Goal: Transaction & Acquisition: Book appointment/travel/reservation

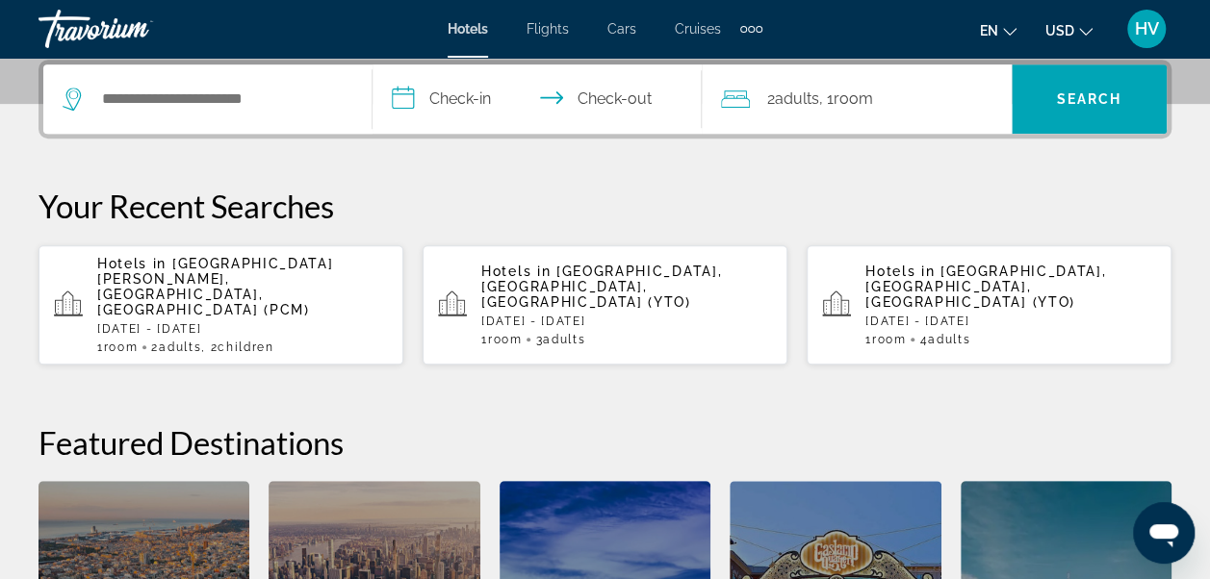
scroll to position [481, 0]
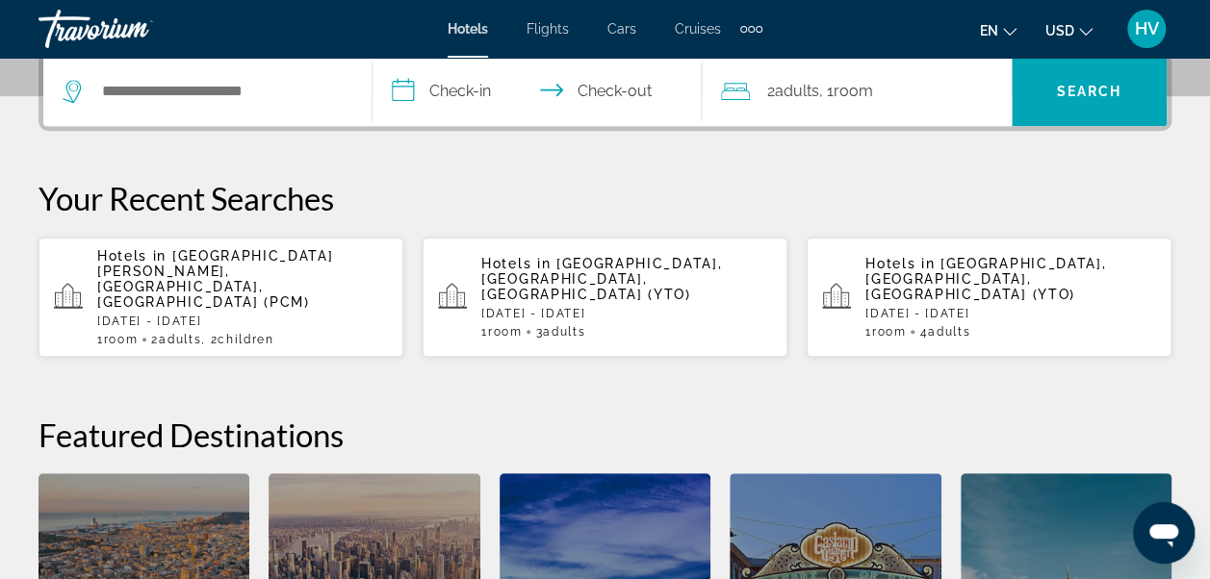
click at [169, 315] on p "[DATE] - [DATE]" at bounding box center [242, 321] width 291 height 13
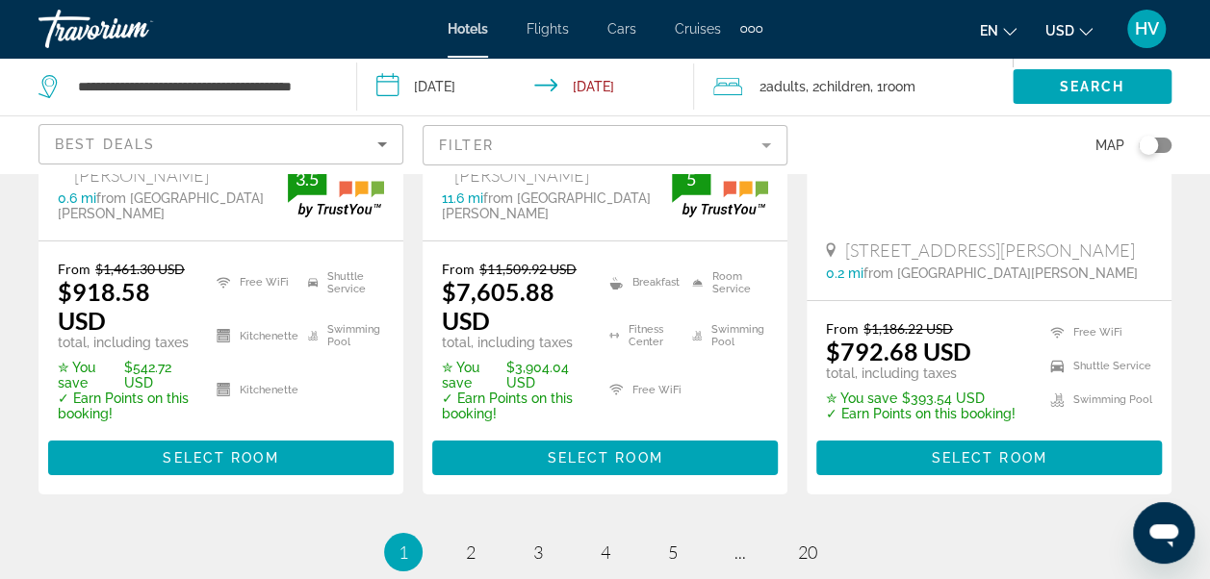
scroll to position [3176, 0]
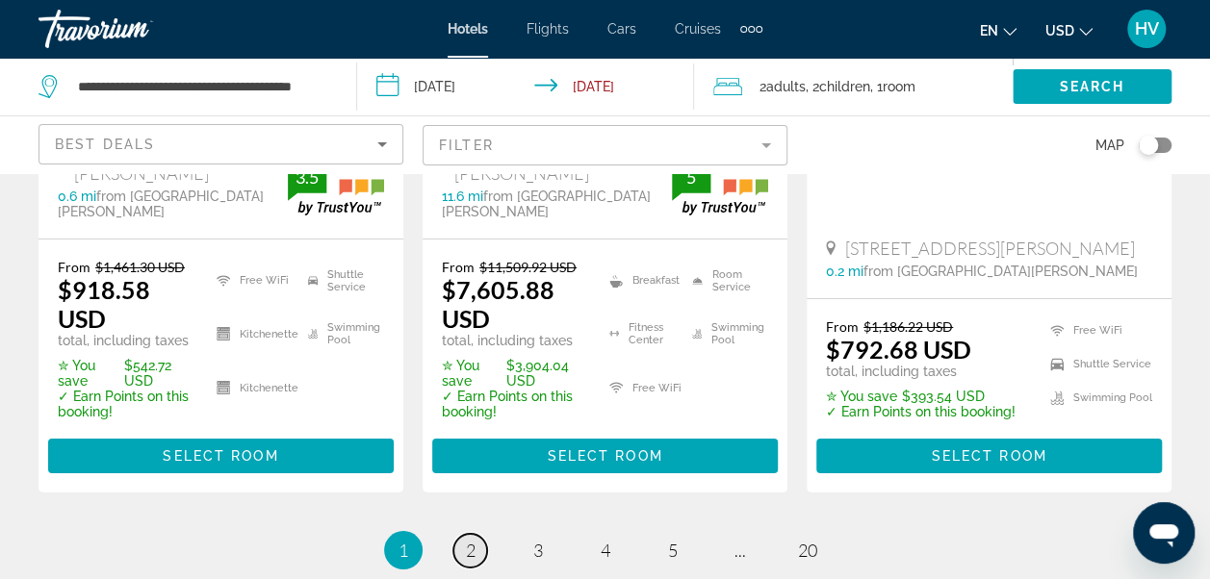
click at [481, 534] on link "page 2" at bounding box center [470, 551] width 34 height 34
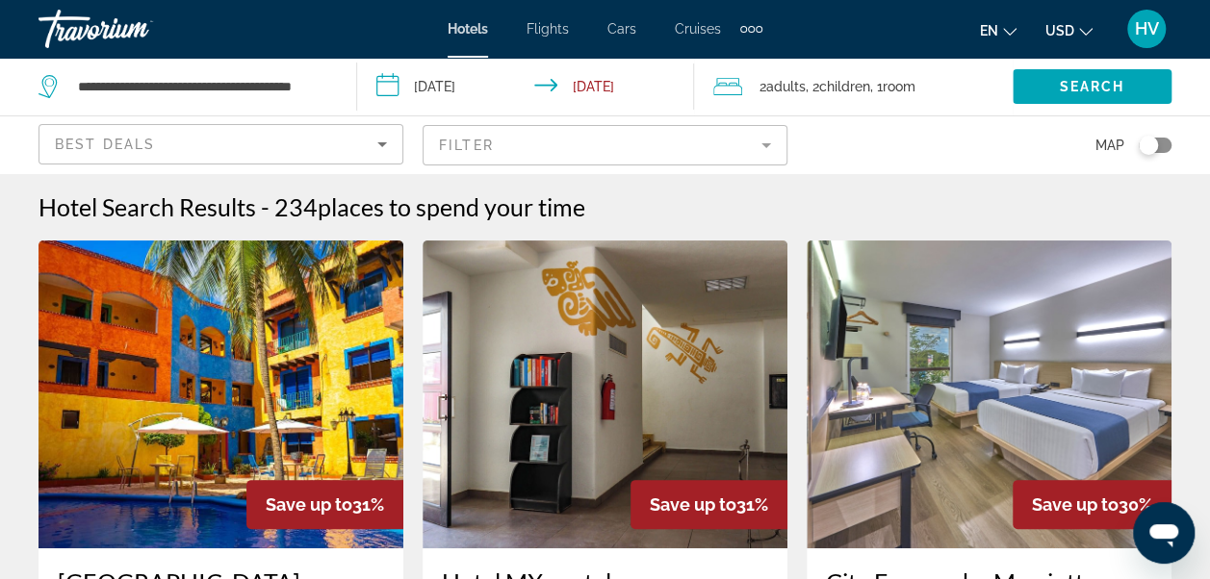
click at [859, 89] on span "Children" at bounding box center [844, 86] width 51 height 15
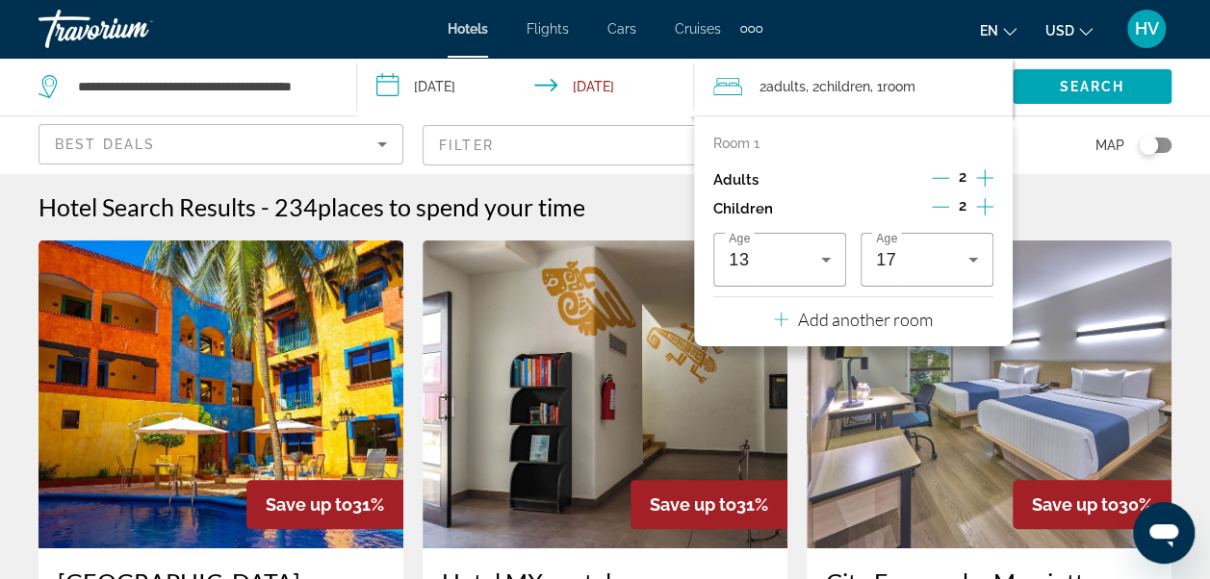
click at [945, 208] on icon "Decrement children" at bounding box center [940, 206] width 17 height 17
click at [945, 208] on icon "Decrement children" at bounding box center [941, 206] width 17 height 17
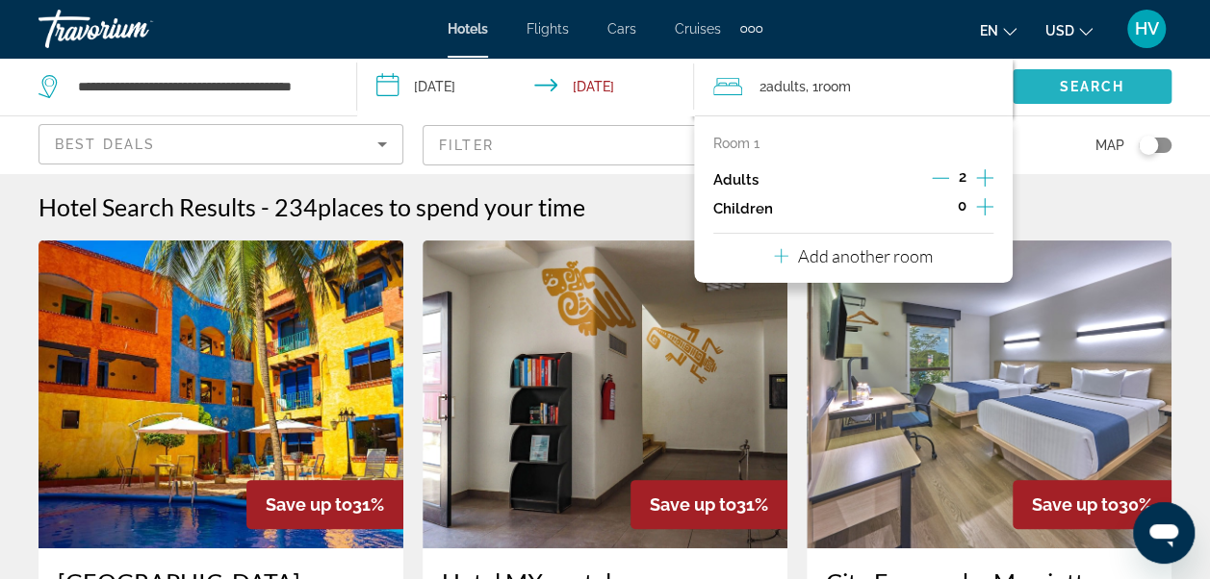
click at [1065, 83] on span "Search" at bounding box center [1092, 86] width 65 height 15
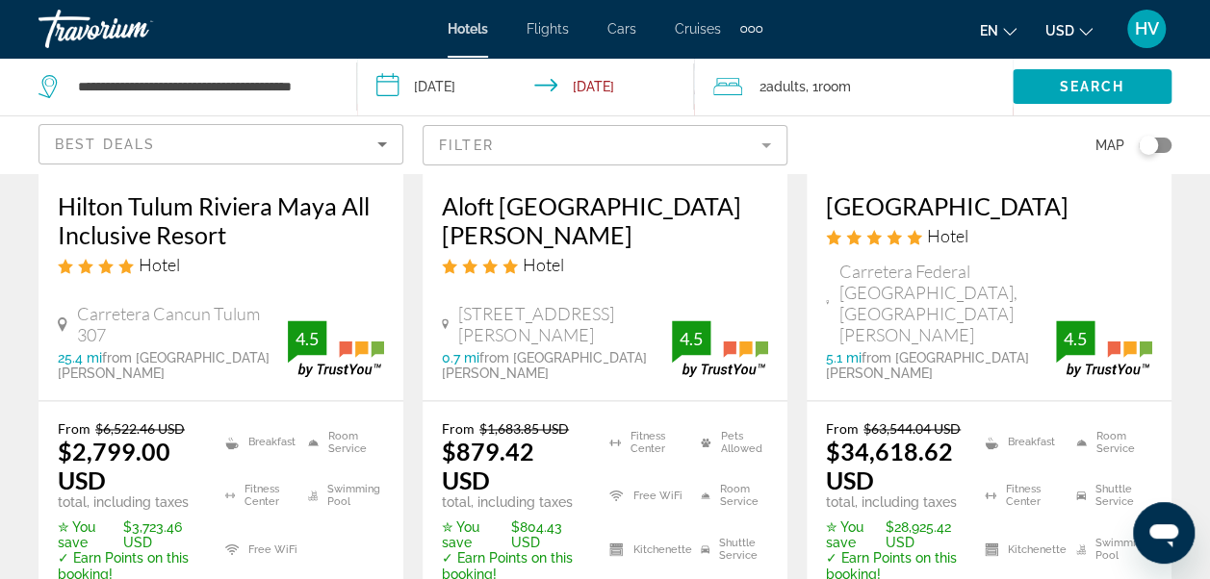
scroll to position [1251, 0]
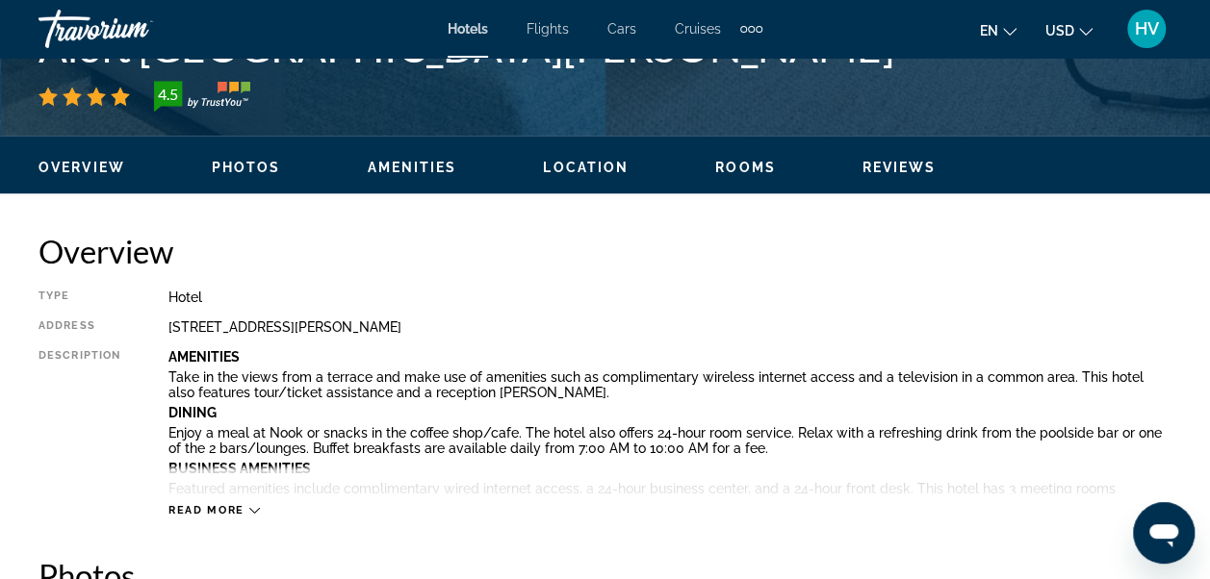
scroll to position [866, 0]
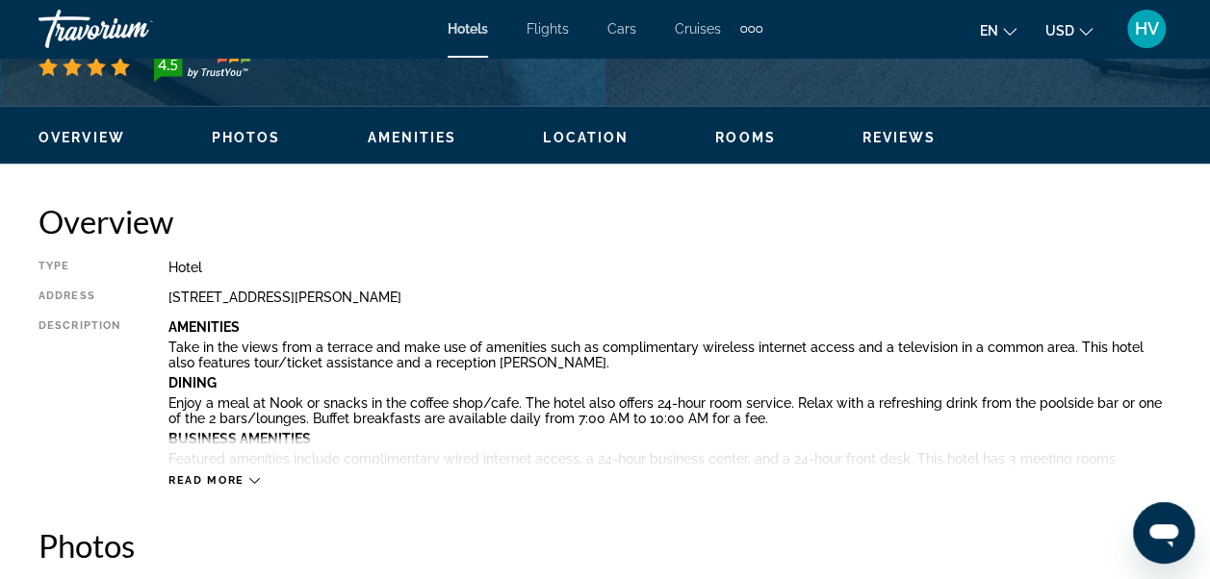
click at [249, 479] on icon "Main content" at bounding box center [254, 480] width 11 height 11
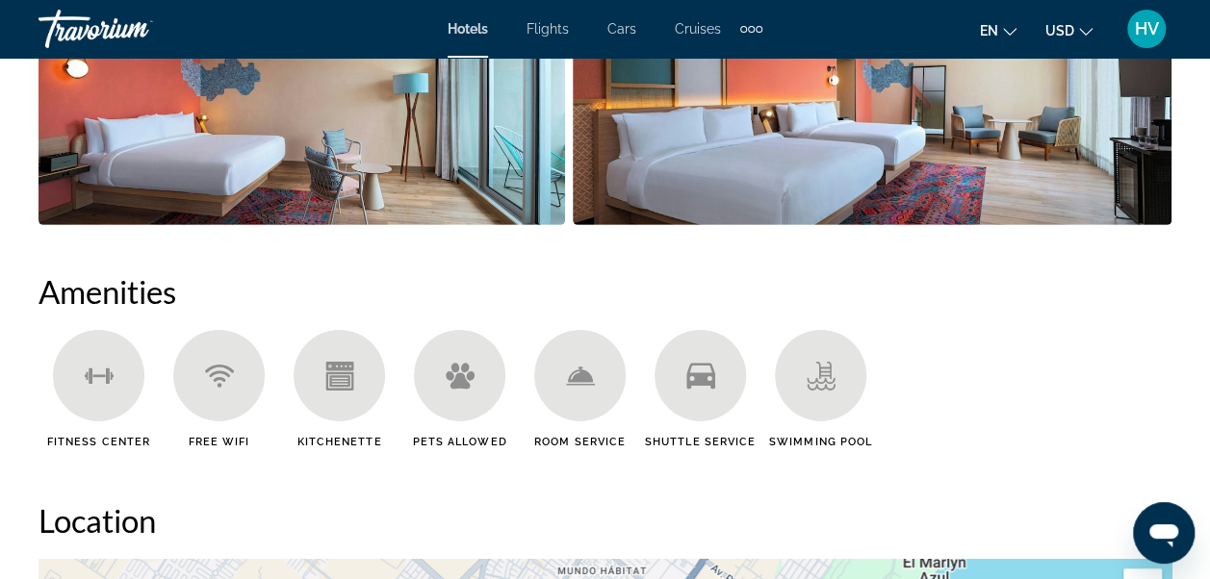
scroll to position [2984, 0]
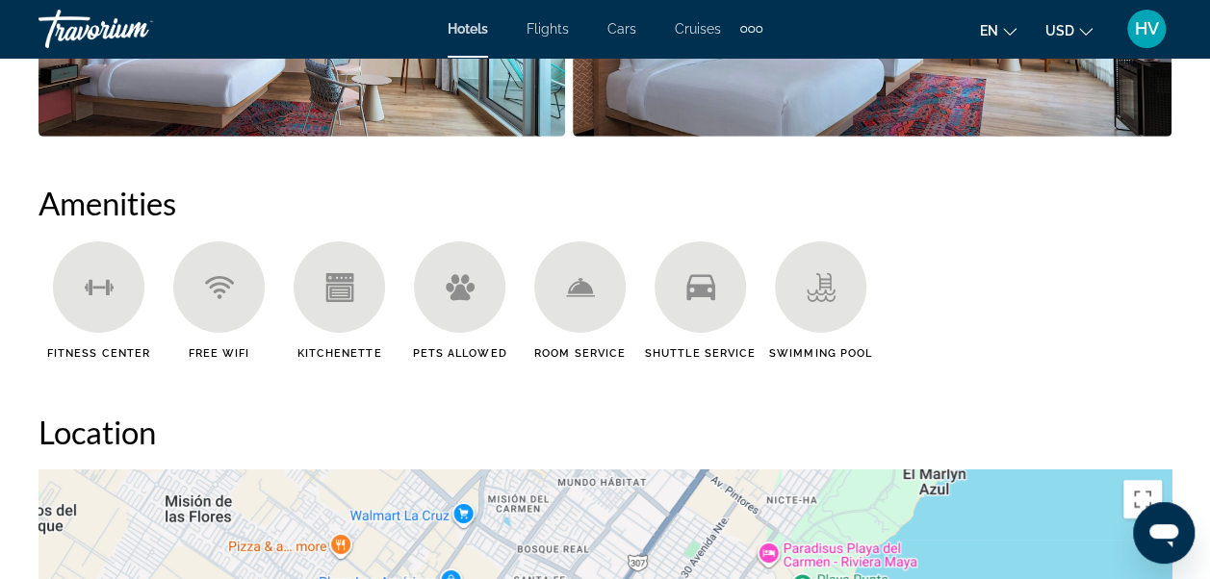
click at [325, 285] on icon "Main content" at bounding box center [339, 287] width 29 height 29
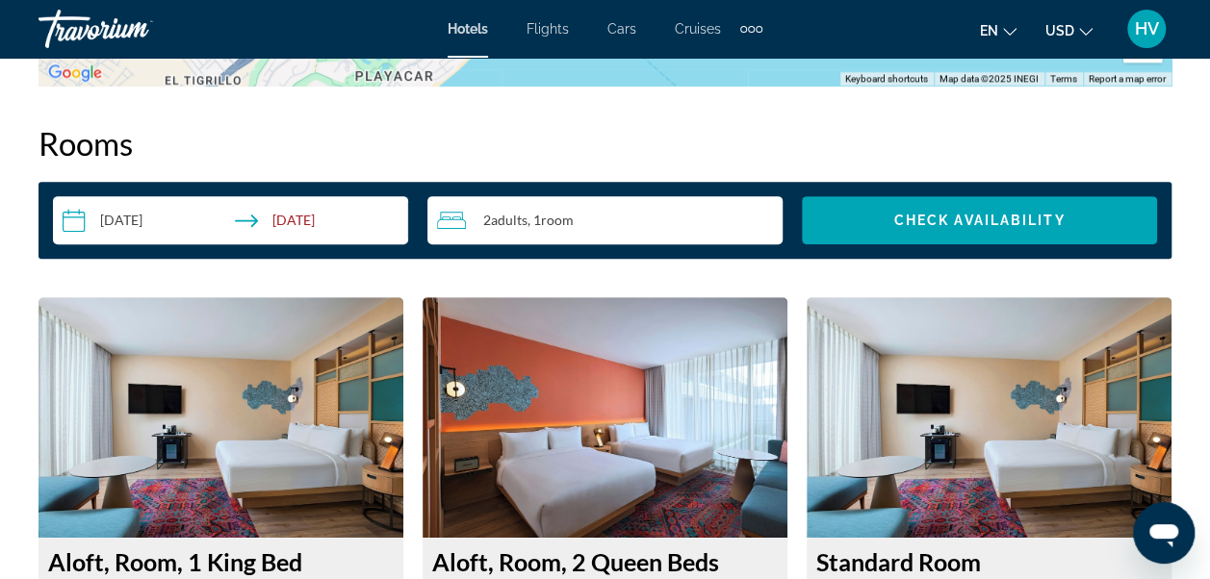
scroll to position [3658, 0]
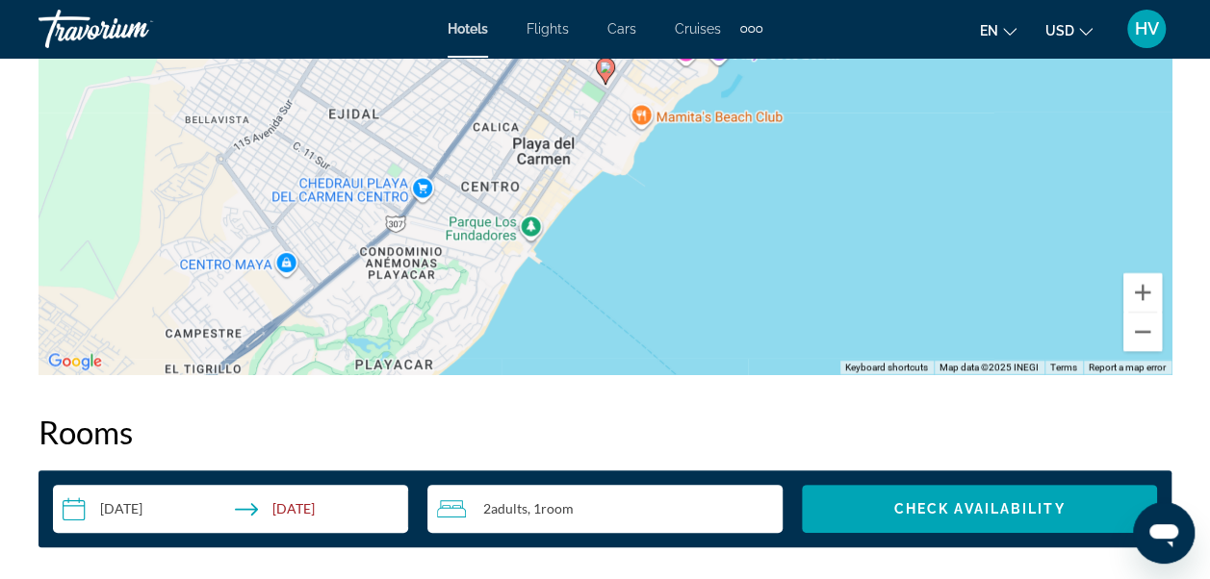
click at [1075, 34] on button "USD USD ($) MXN (Mex$) CAD (Can$) GBP (£) EUR (€) AUD (A$) NZD (NZ$) CNY (CN¥)" at bounding box center [1068, 30] width 47 height 28
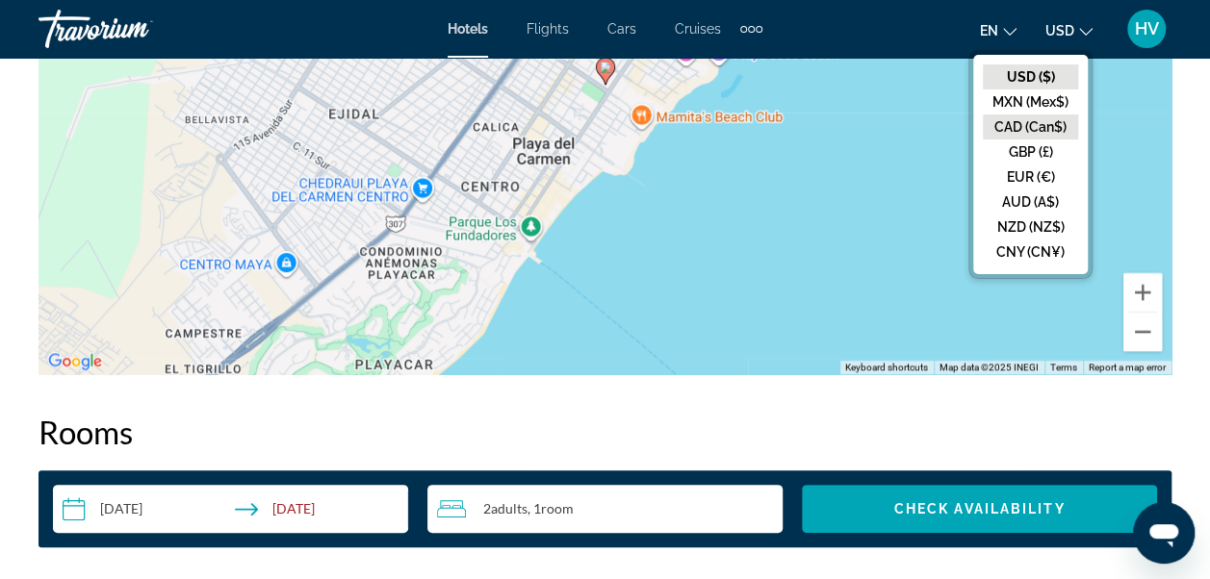
click at [1037, 127] on button "CAD (Can$)" at bounding box center [1030, 127] width 95 height 25
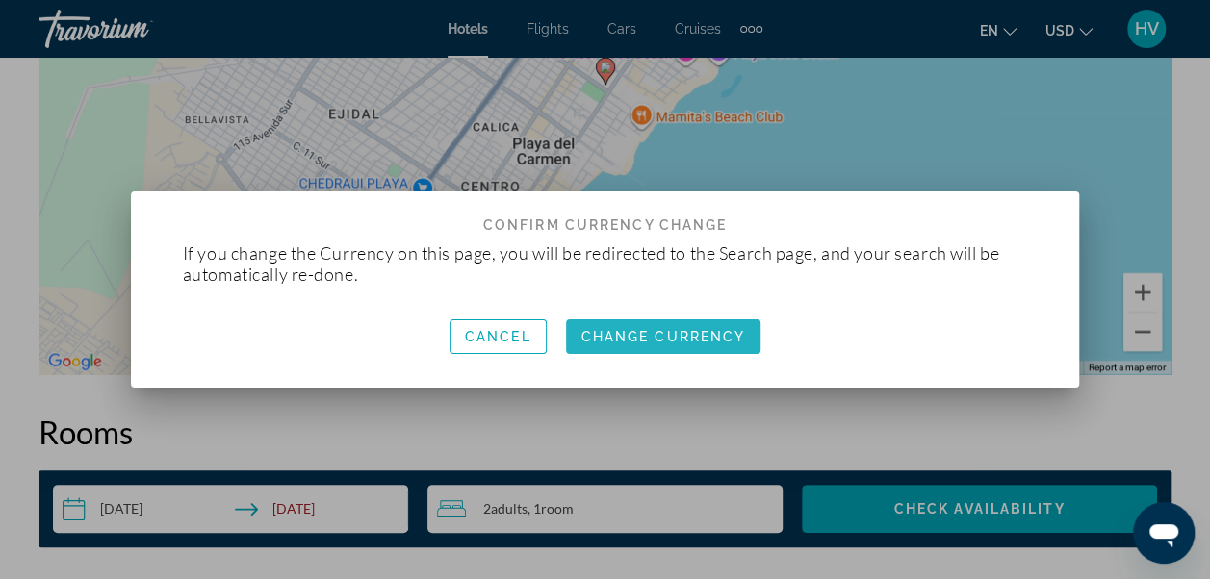
click at [651, 337] on span "Change Currency" at bounding box center [663, 336] width 165 height 15
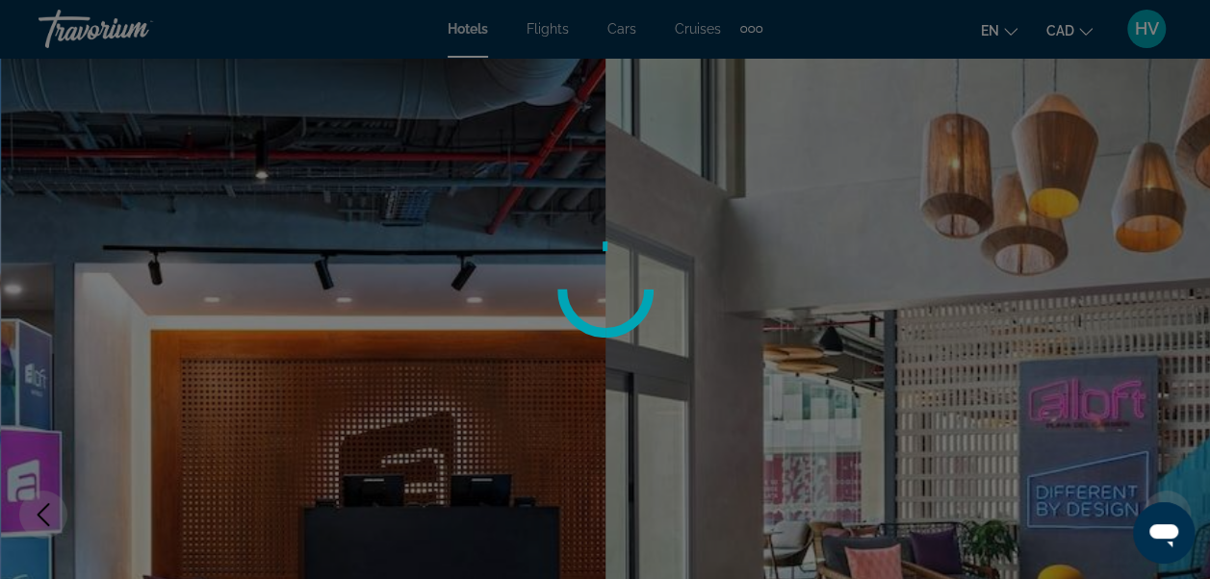
scroll to position [3658, 0]
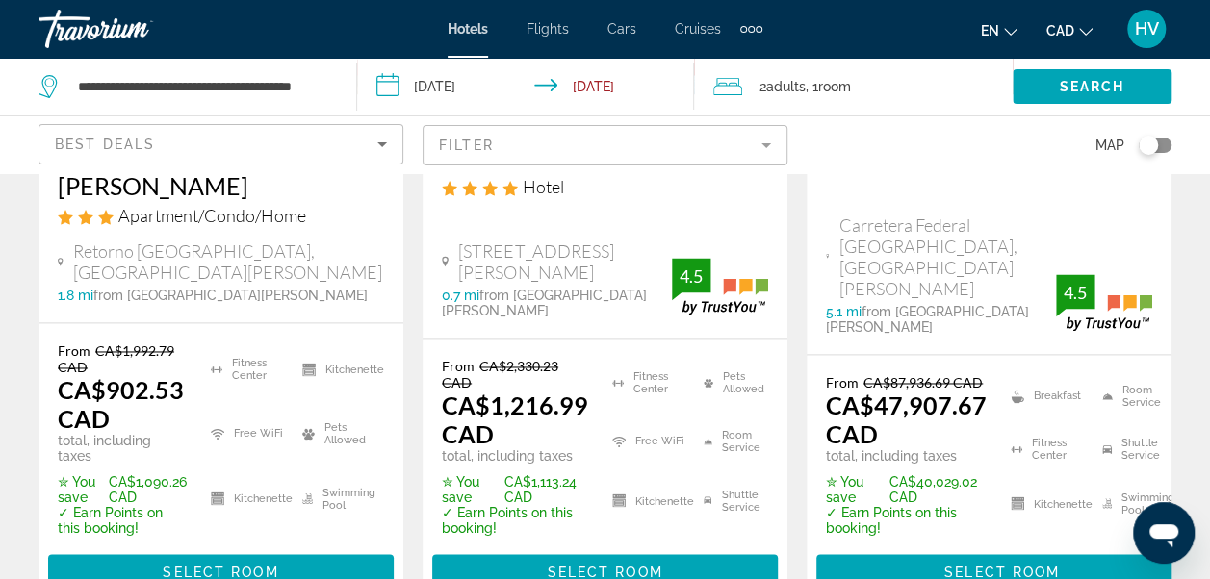
scroll to position [1444, 0]
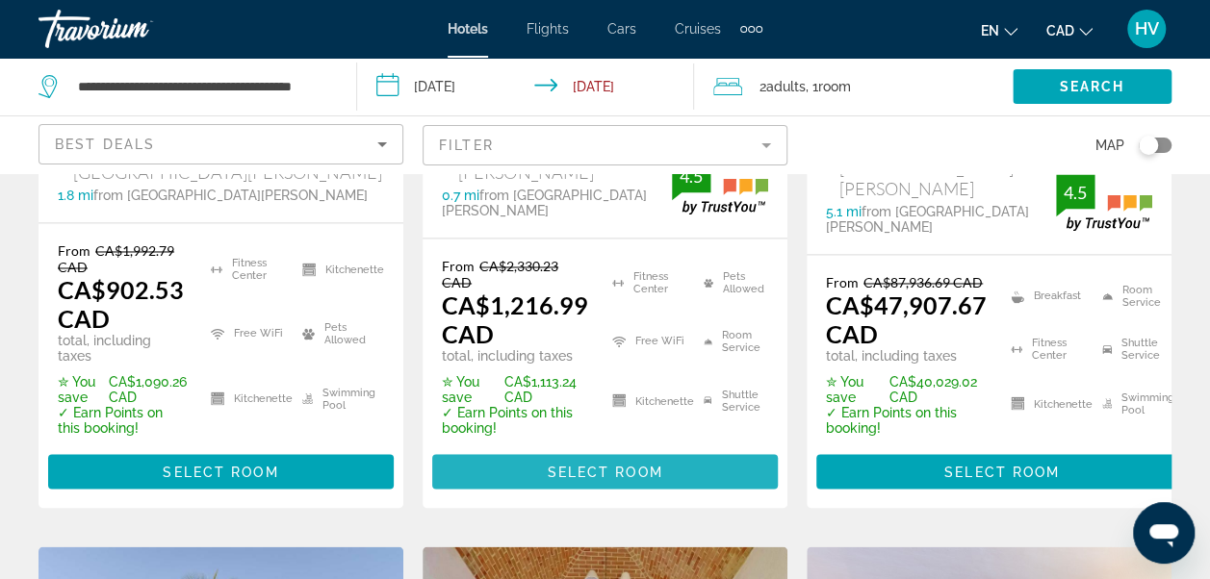
click at [583, 464] on span "Select Room" at bounding box center [605, 471] width 116 height 15
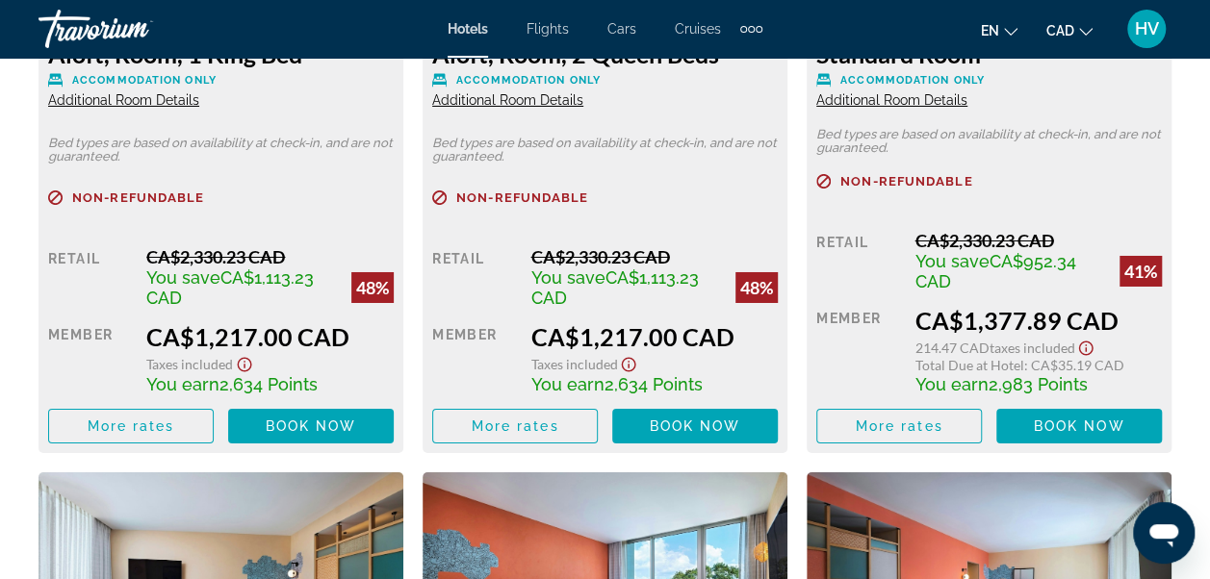
scroll to position [3176, 0]
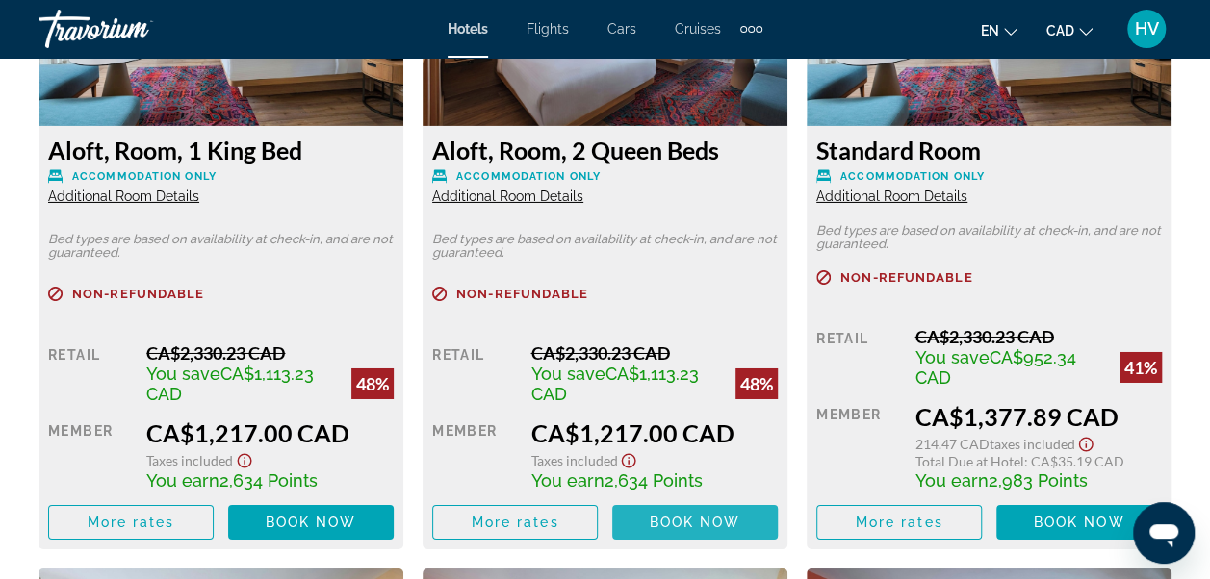
click at [676, 526] on span "Book now" at bounding box center [695, 522] width 91 height 15
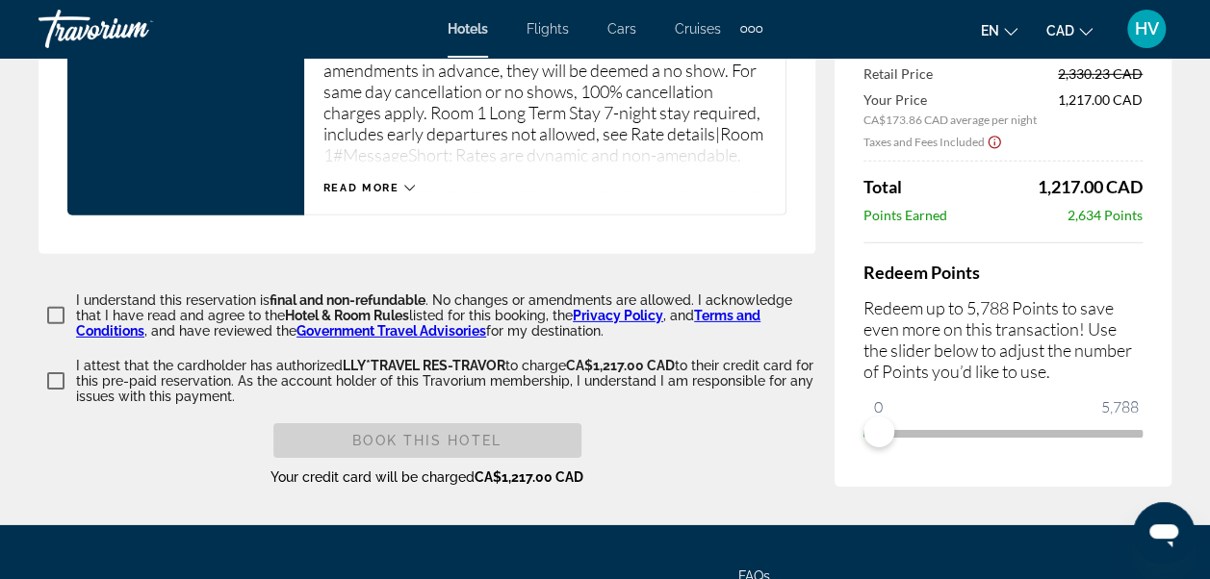
scroll to position [2799, 0]
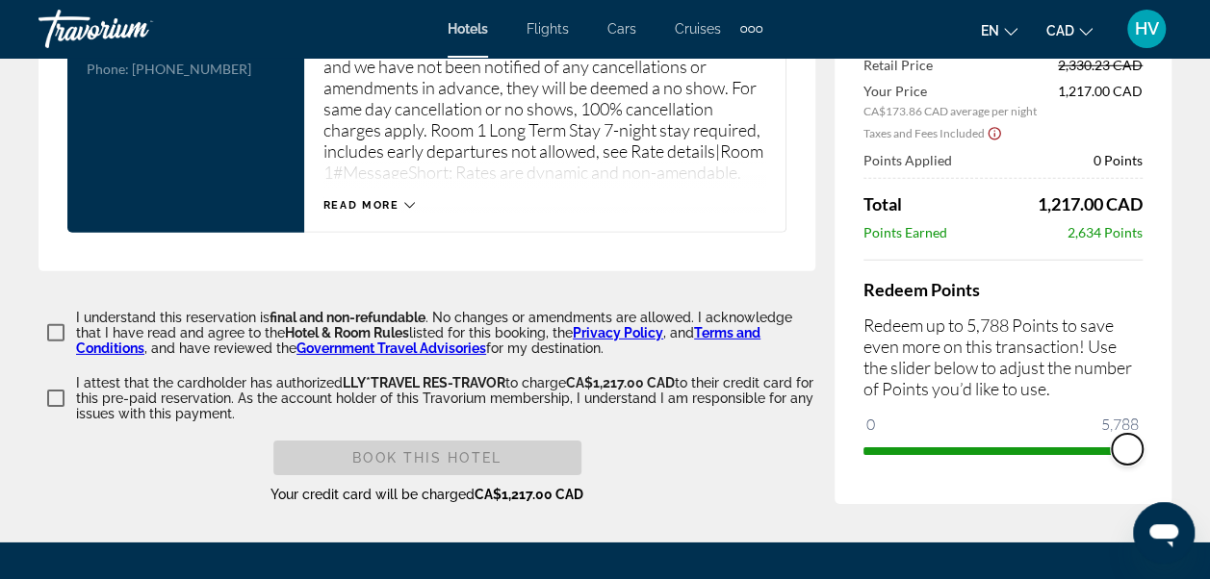
drag, startPoint x: 889, startPoint y: 424, endPoint x: 1168, endPoint y: 432, distance: 278.3
click at [1168, 432] on div "Price Summary Aloft [GEOGRAPHIC_DATA][PERSON_NAME] [DATE] - [DATE] - 7 Night Ni…" at bounding box center [1003, 178] width 337 height 654
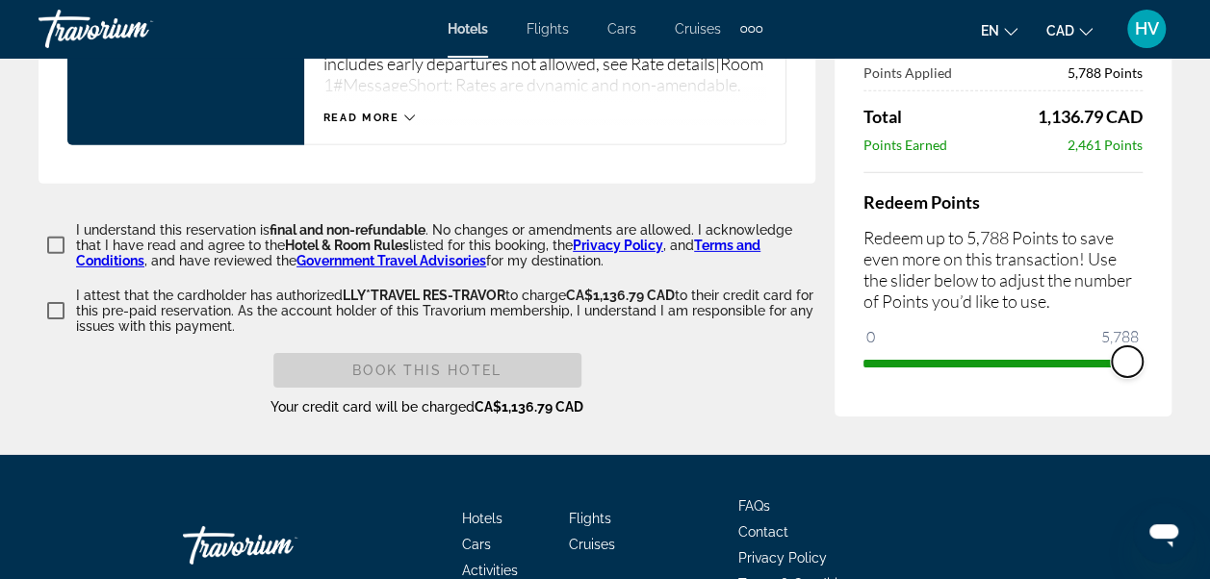
scroll to position [2895, 0]
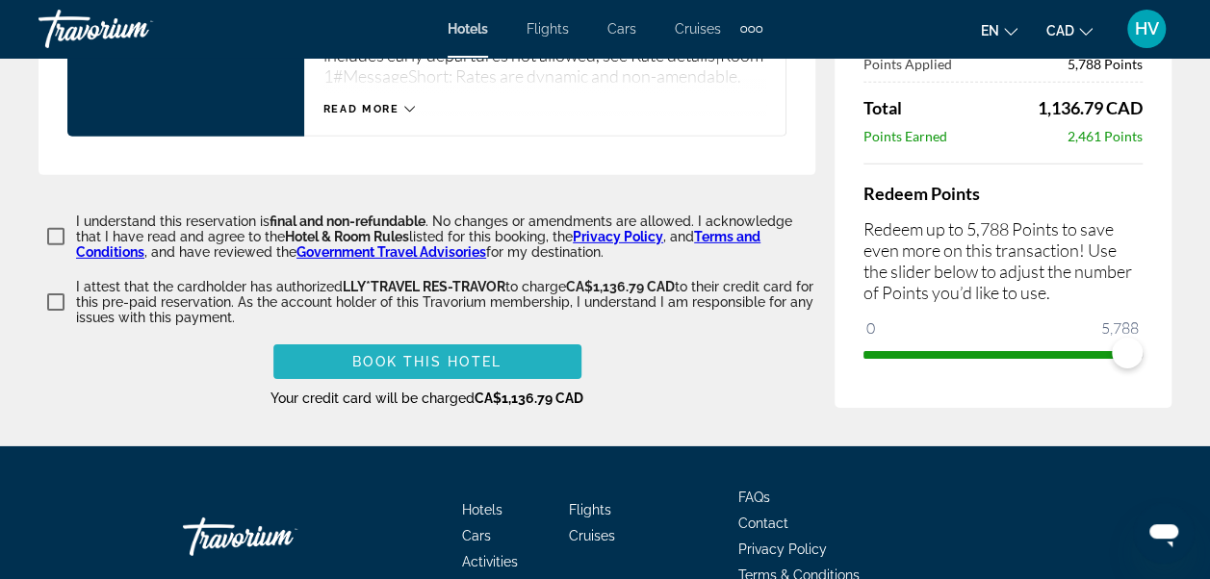
click at [518, 339] on span "Main content" at bounding box center [427, 362] width 308 height 46
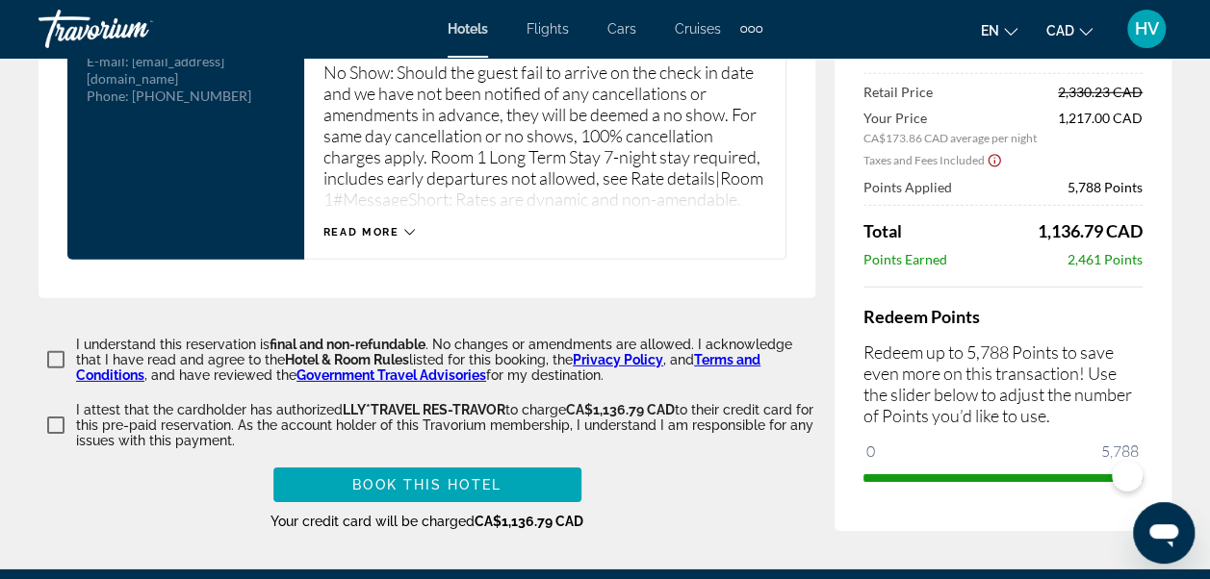
scroll to position [2801, 0]
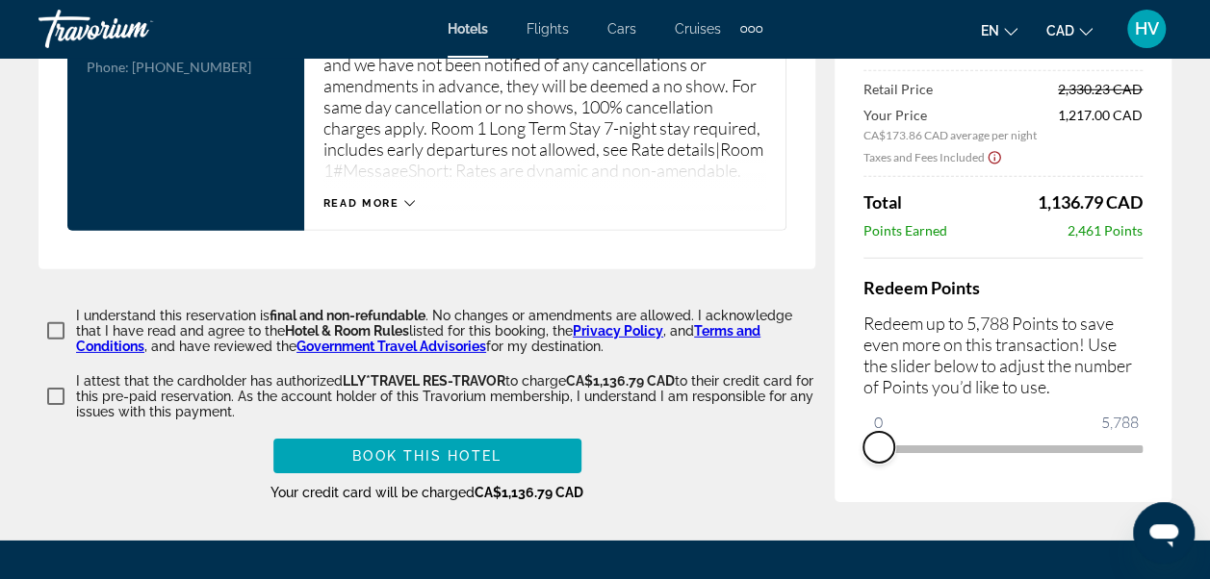
drag, startPoint x: 1117, startPoint y: 420, endPoint x: 851, endPoint y: 410, distance: 265.8
click at [851, 410] on div "Price Summary Aloft [GEOGRAPHIC_DATA][PERSON_NAME] [DATE] - [DATE] - 7 Night Ni…" at bounding box center [1003, 189] width 337 height 628
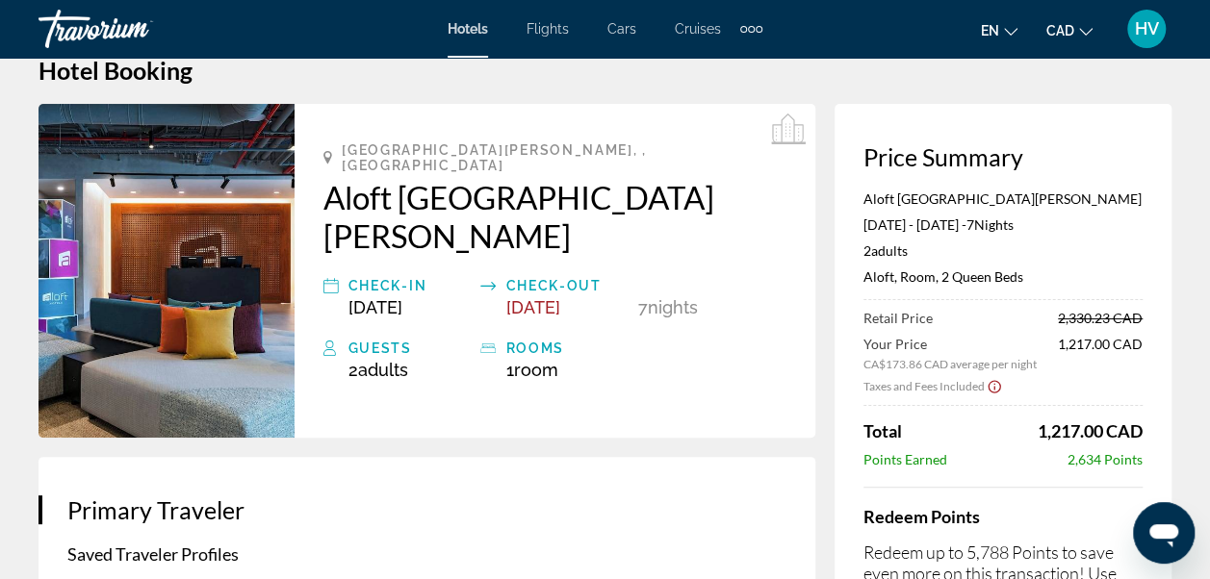
scroll to position [10, 0]
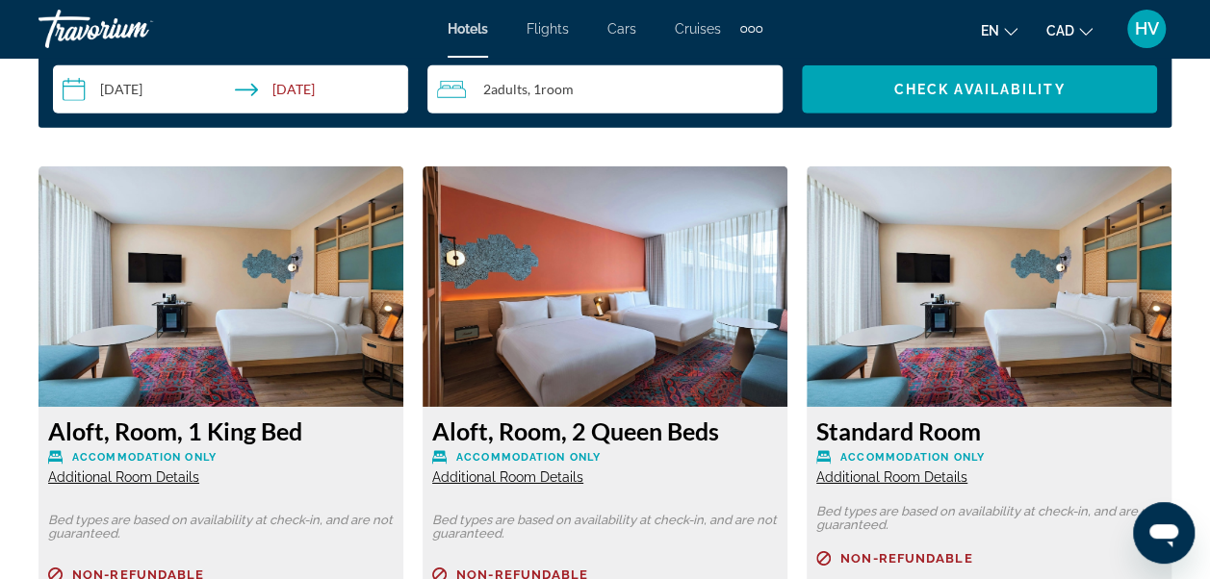
scroll to position [2888, 0]
